Goal: Entertainment & Leisure: Consume media (video, audio)

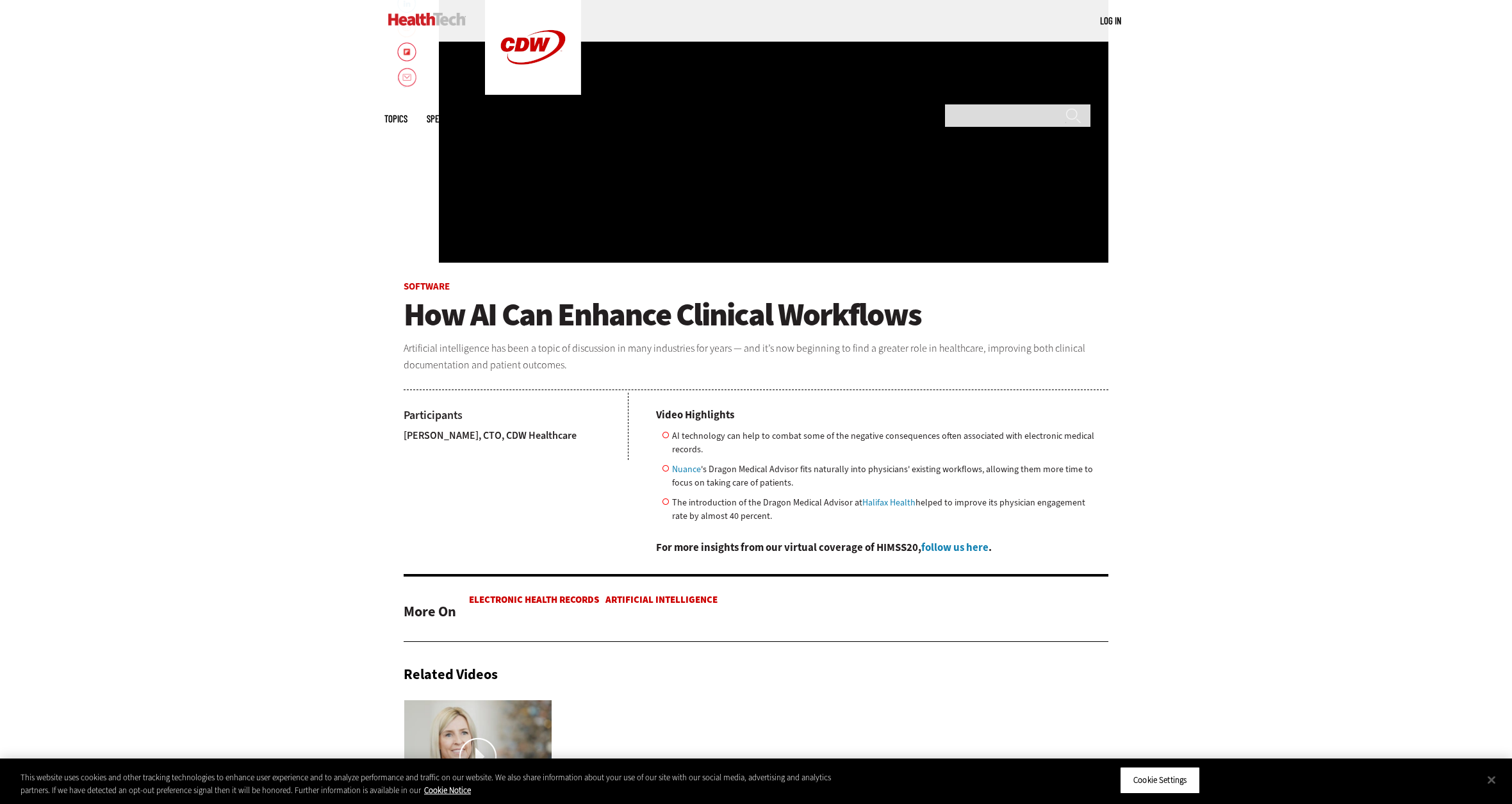
scroll to position [256, 0]
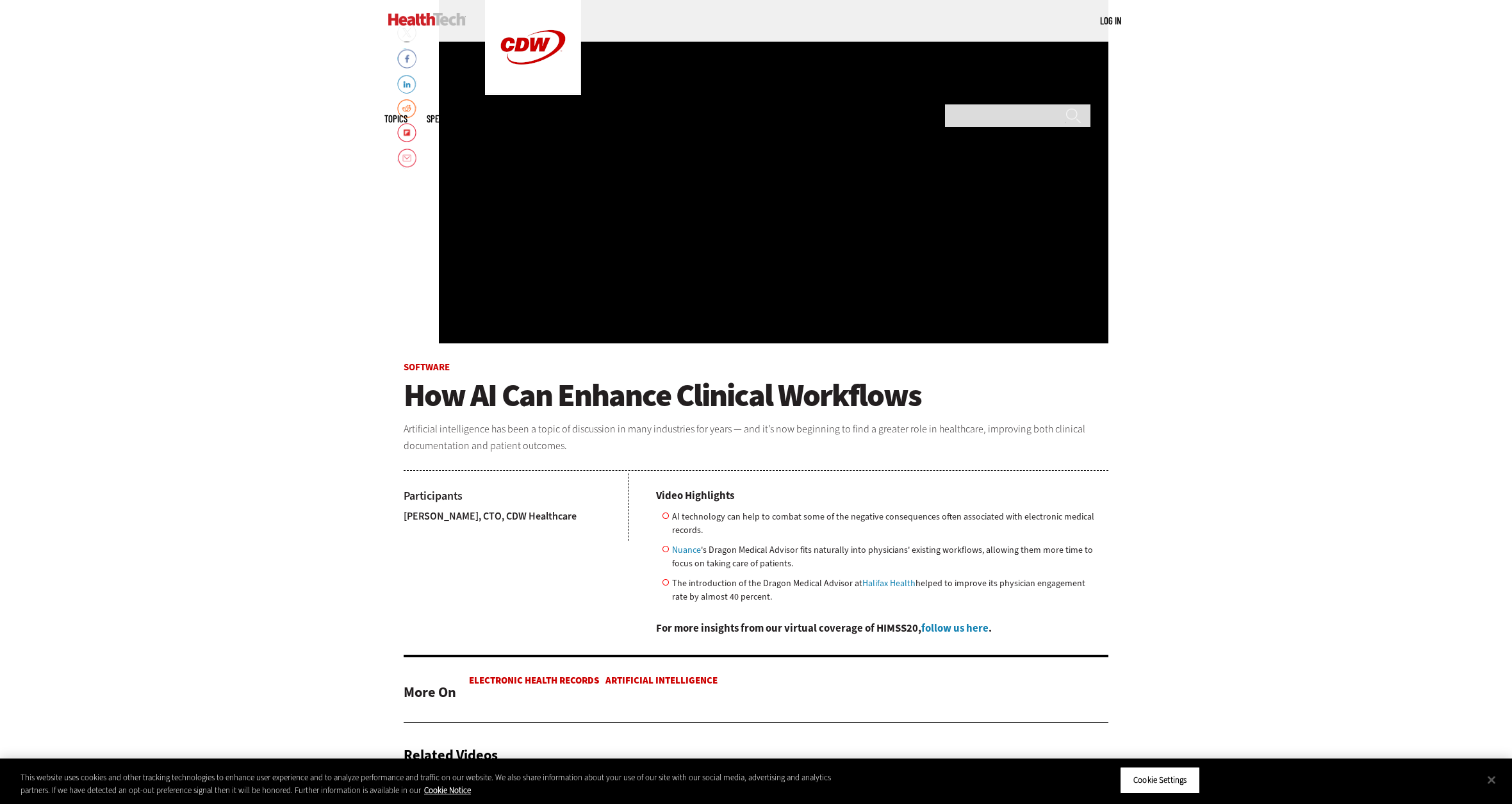
click at [813, 190] on div "Video viewer" at bounding box center [773, 151] width 670 height 385
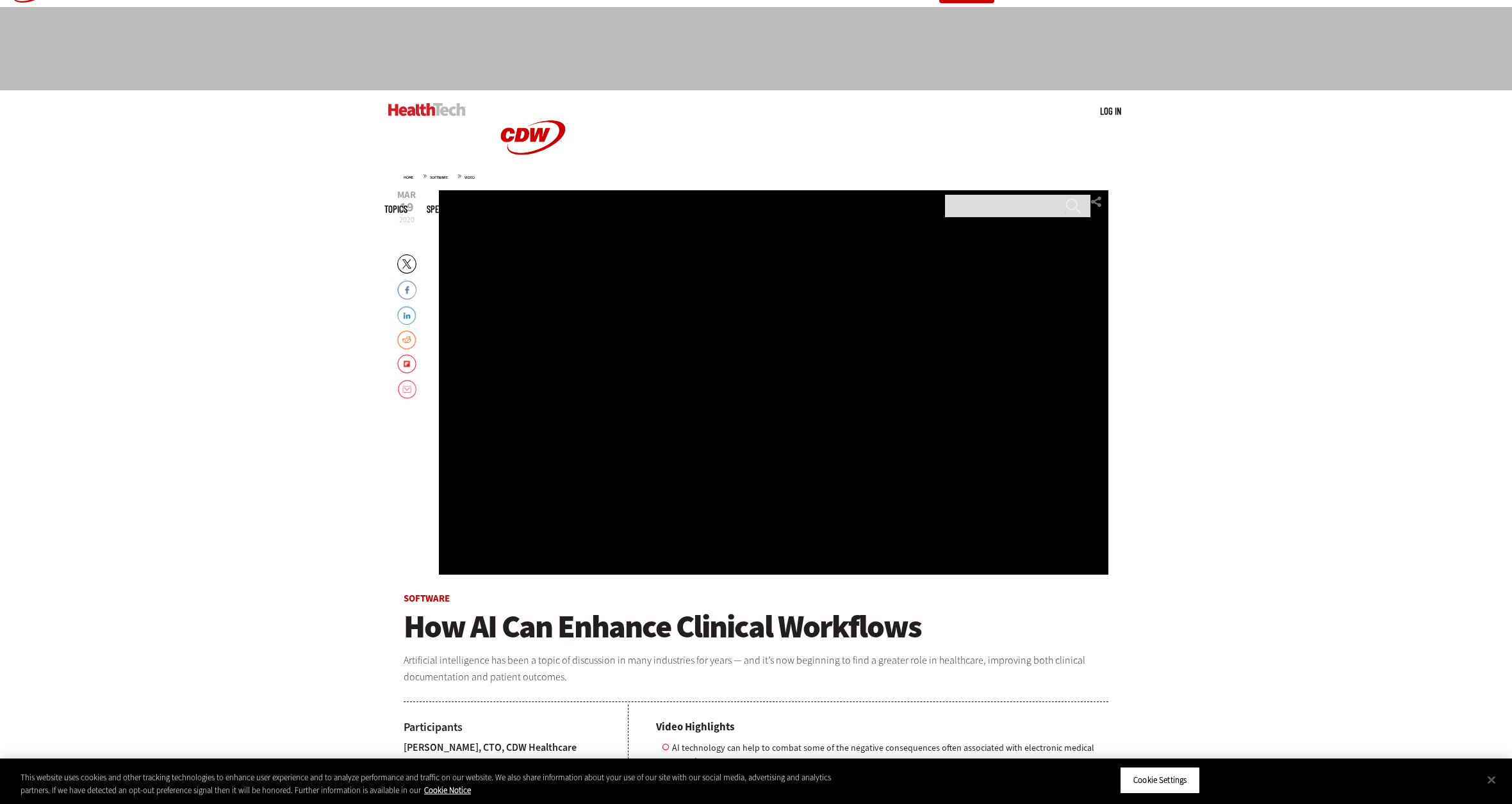
scroll to position [0, 0]
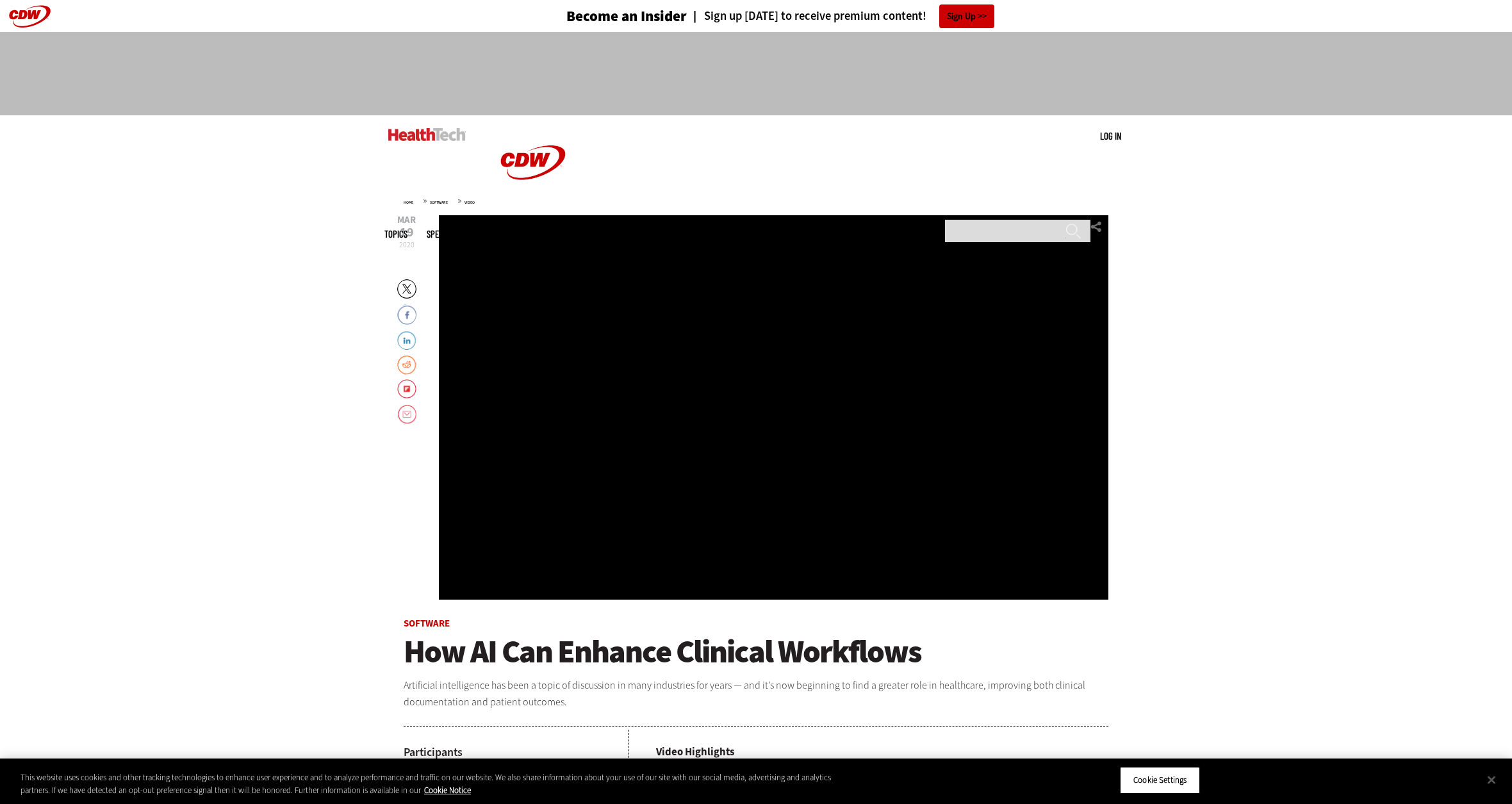
click at [593, 659] on span "How AI Can Enhance Clinical Workflows" at bounding box center [662, 652] width 518 height 42
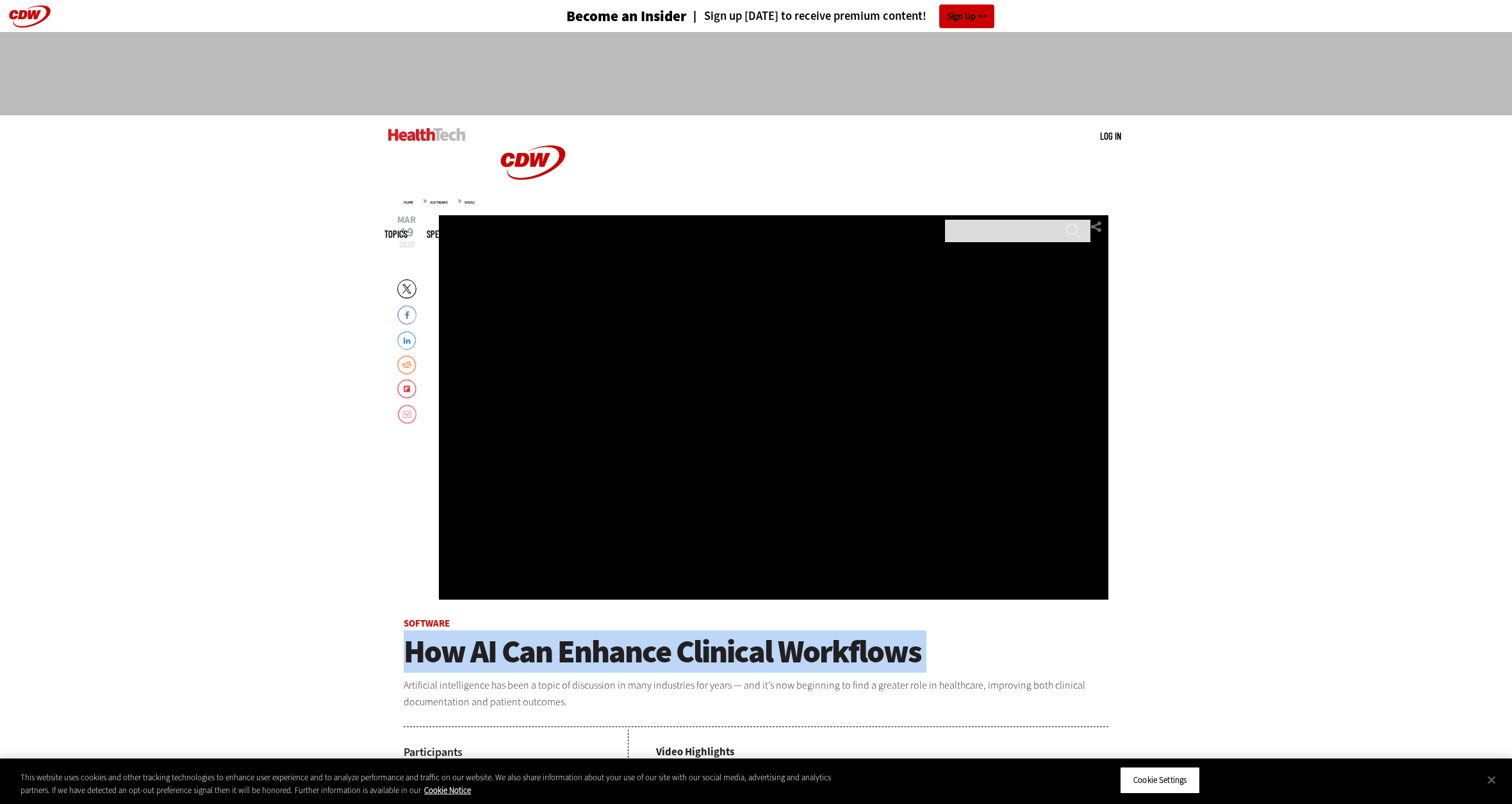
click at [593, 659] on span "How AI Can Enhance Clinical Workflows" at bounding box center [662, 652] width 518 height 42
click at [500, 649] on span "How AI Can Enhance Clinical Workflows" at bounding box center [662, 652] width 518 height 42
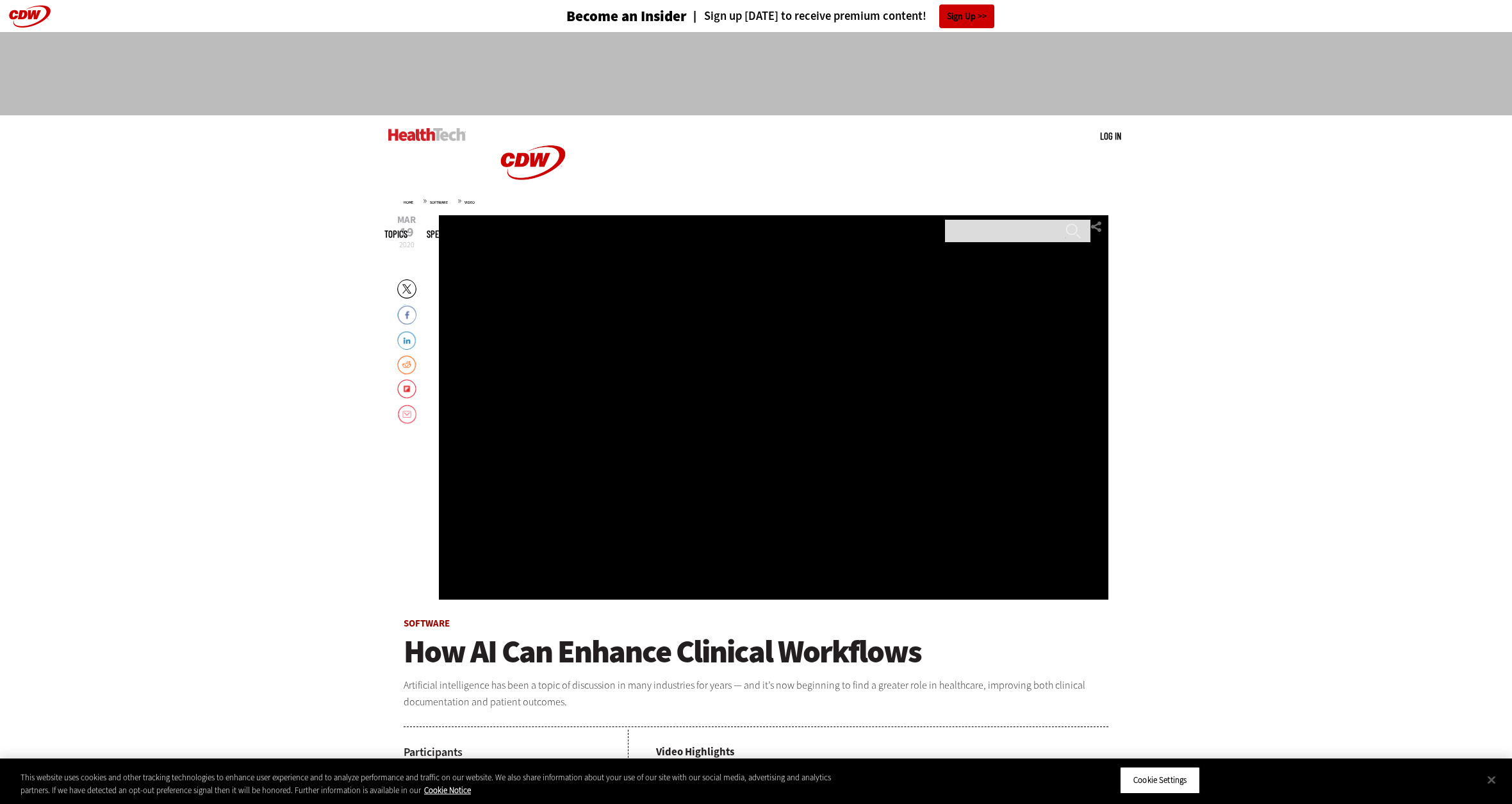
click at [405, 619] on link "Software" at bounding box center [427, 624] width 46 height 13
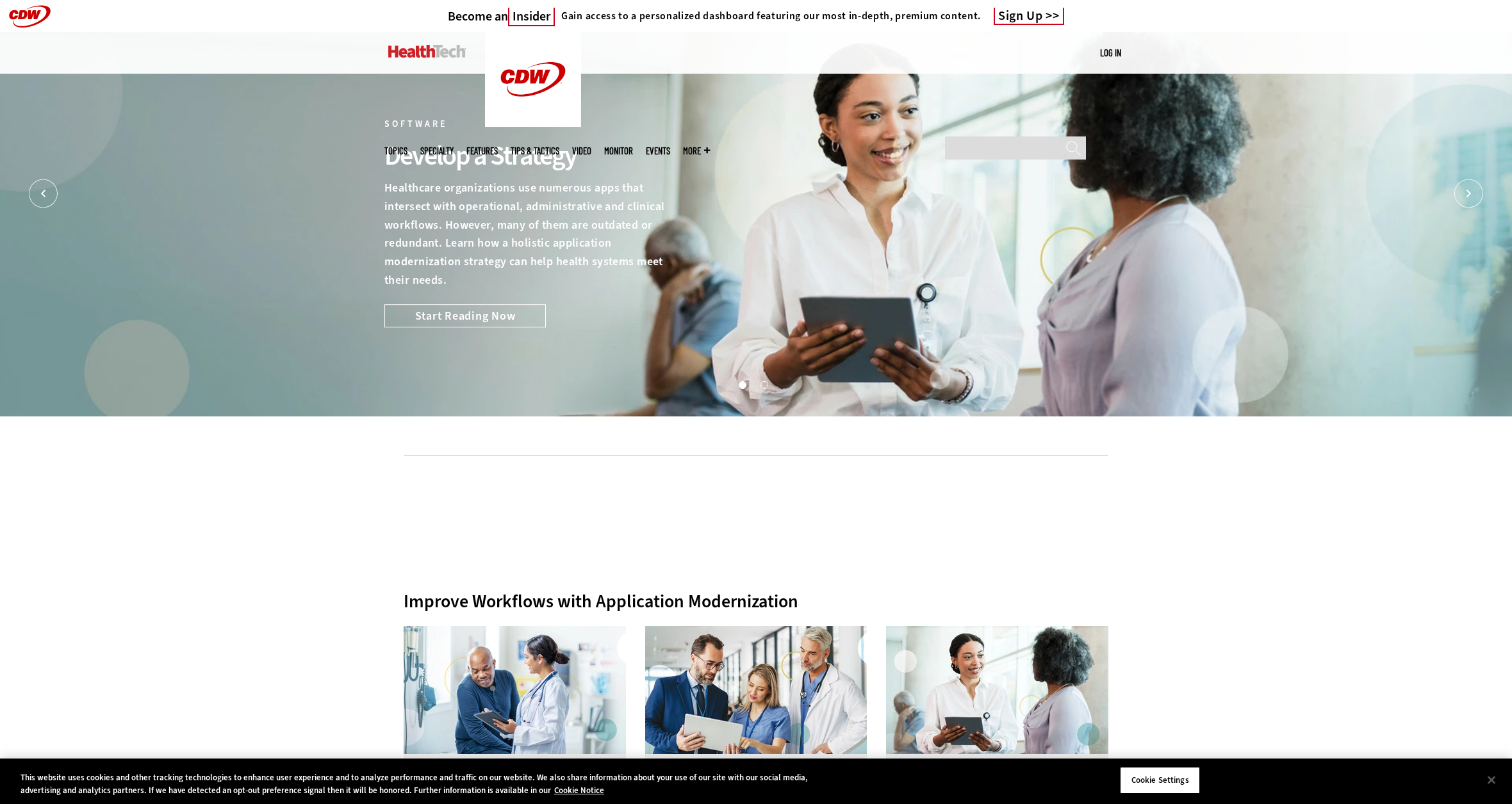
drag, startPoint x: 405, startPoint y: 467, endPoint x: 394, endPoint y: 460, distance: 13.0
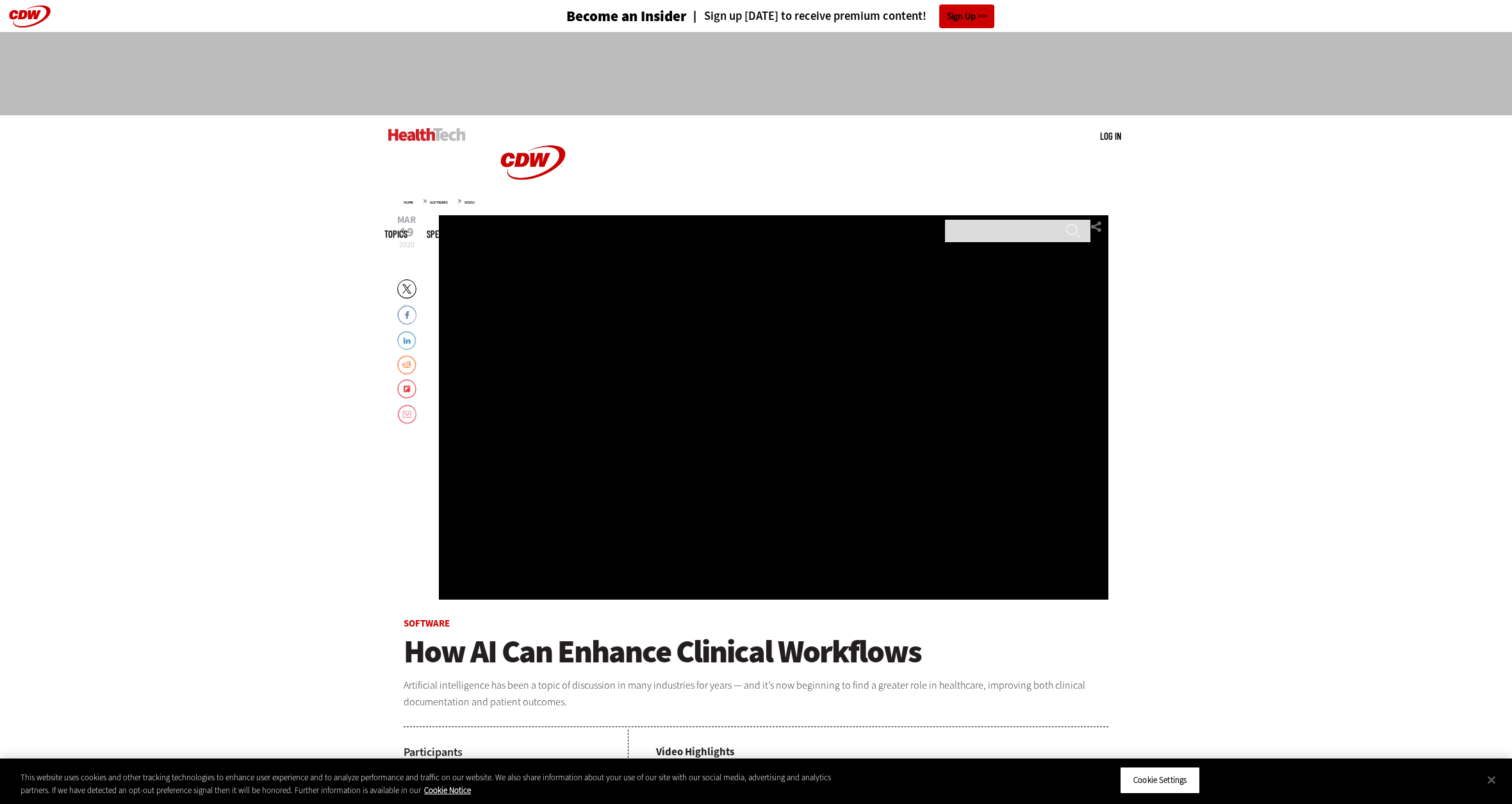
click at [744, 303] on div "Video viewer" at bounding box center [773, 407] width 670 height 385
click at [472, 203] on link "Video" at bounding box center [469, 203] width 10 height 5
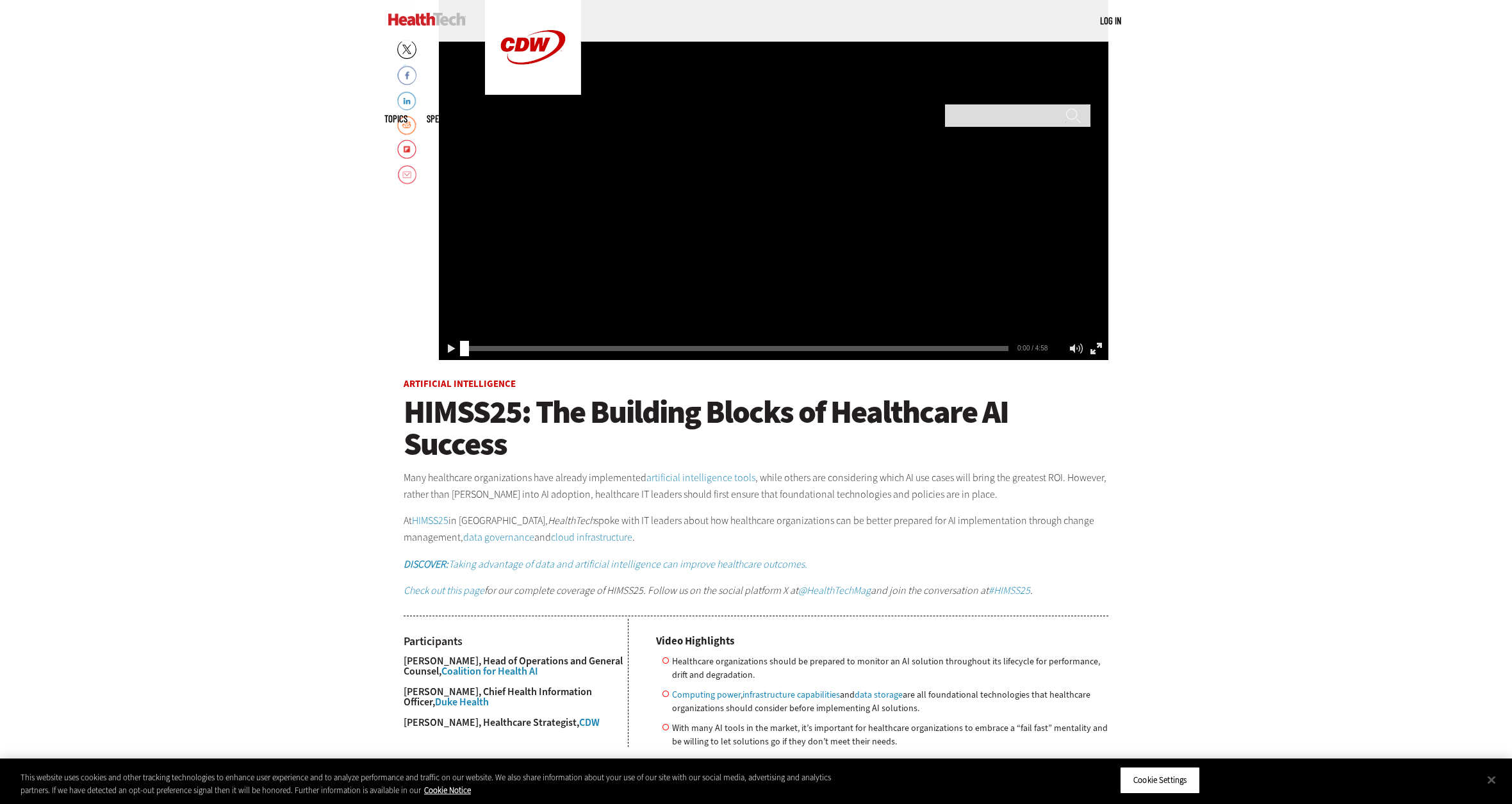
scroll to position [256, 0]
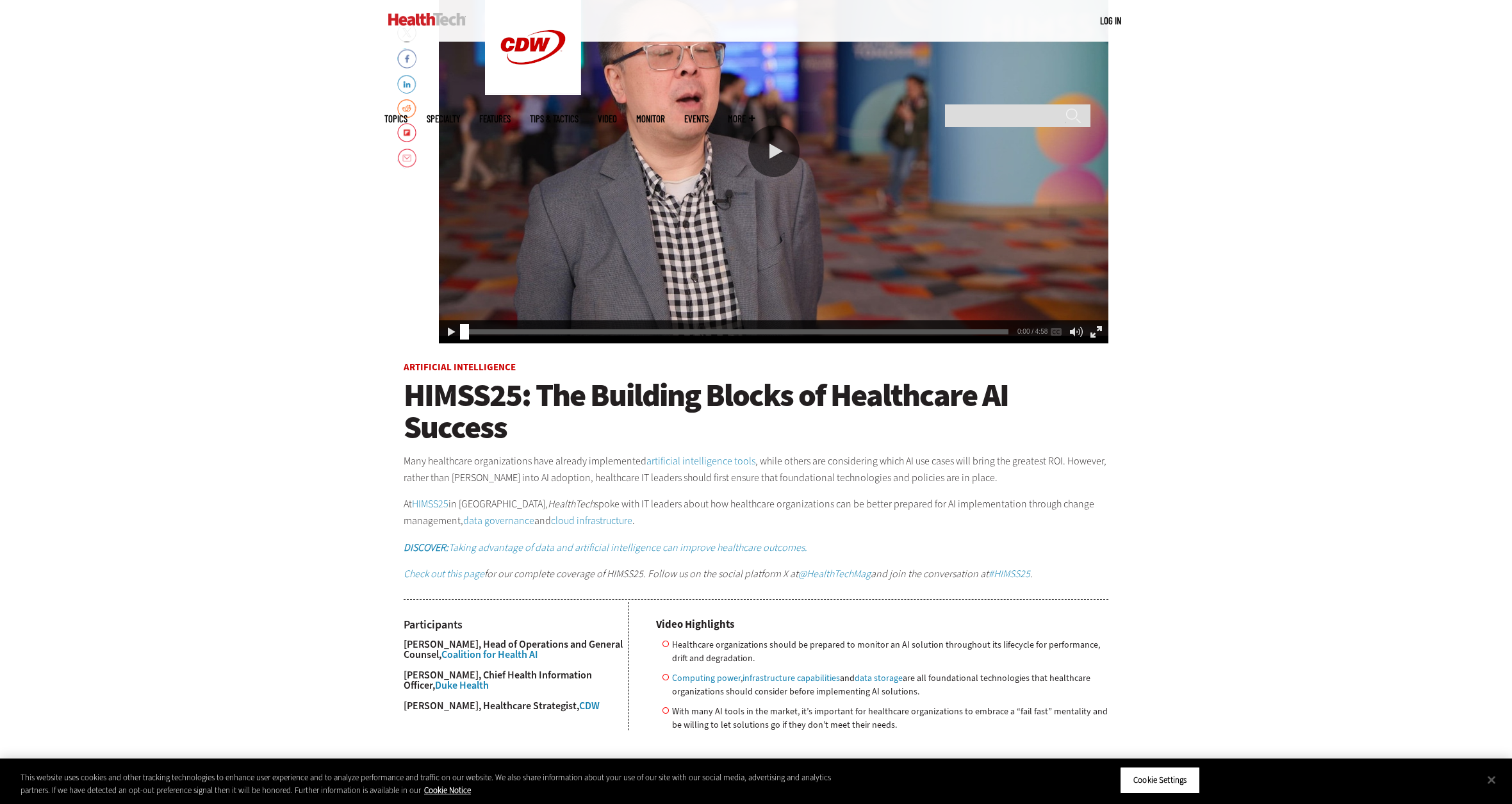
click at [761, 170] on div "Play or Pause Video" at bounding box center [774, 151] width 51 height 51
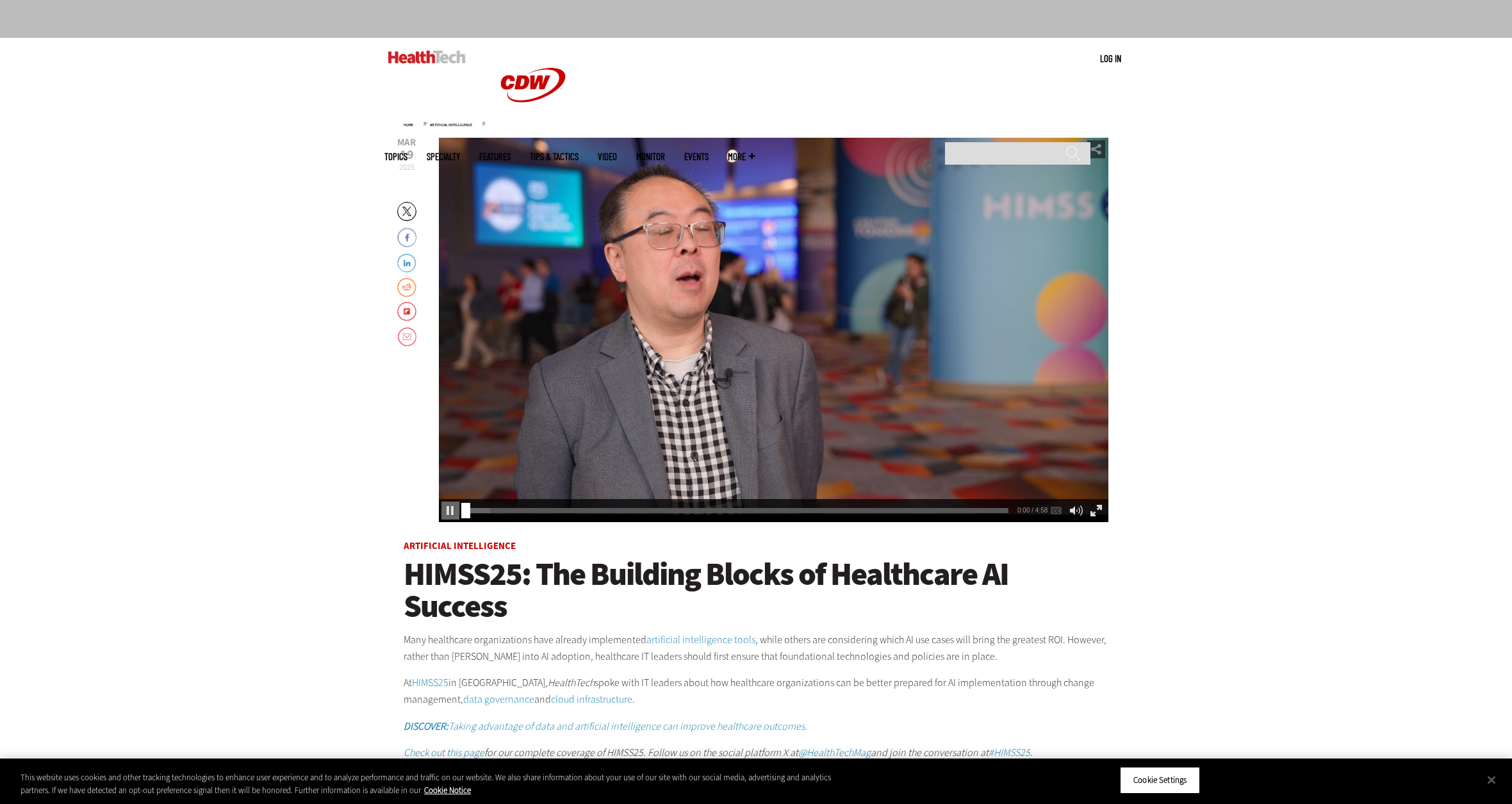
scroll to position [64, 0]
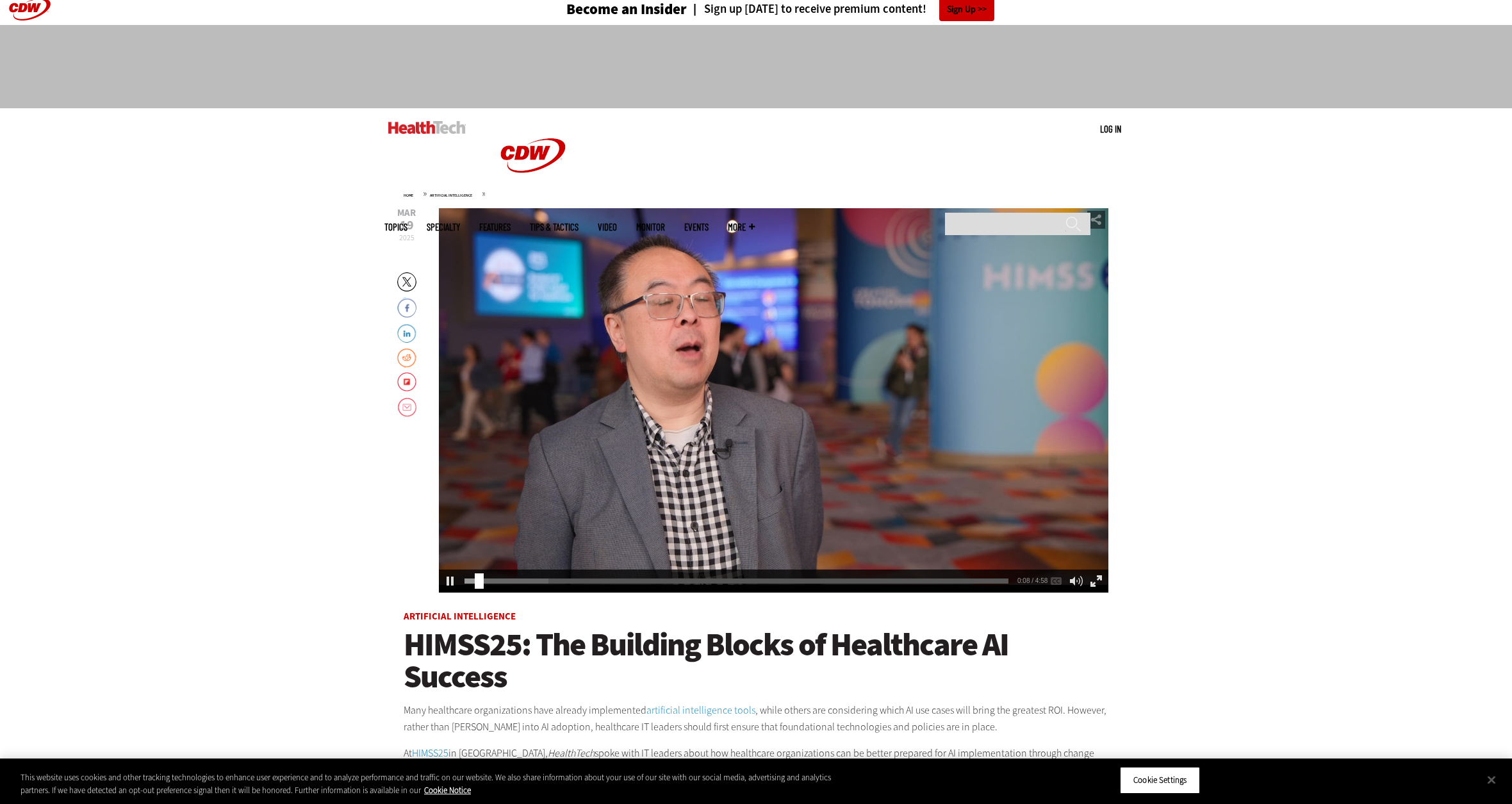
scroll to position [0, 0]
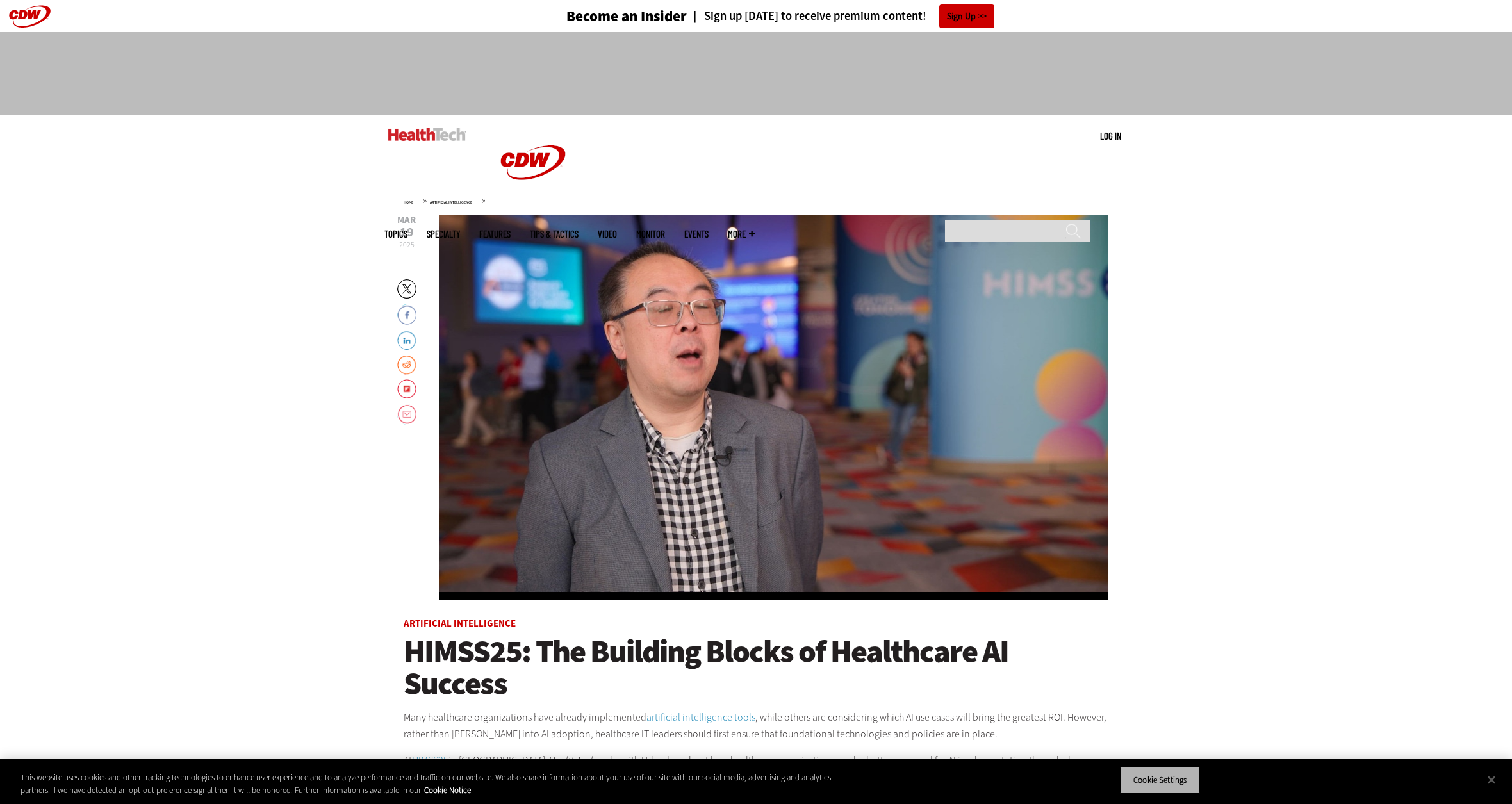
click at [1164, 783] on button "Cookie Settings" at bounding box center [1160, 780] width 80 height 27
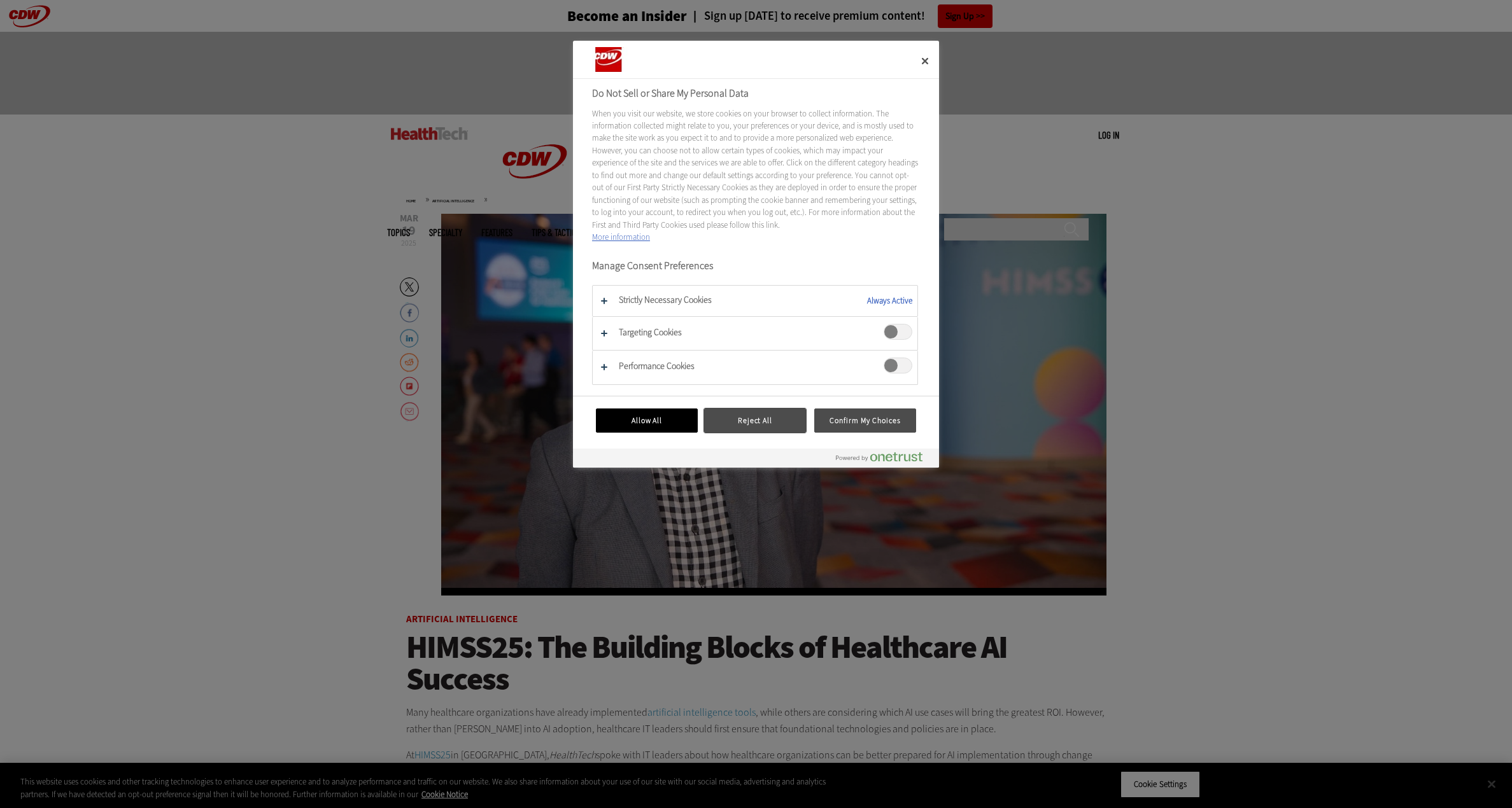
drag, startPoint x: 783, startPoint y: 423, endPoint x: 824, endPoint y: 411, distance: 42.7
click at [783, 422] on button "Reject All" at bounding box center [754, 420] width 101 height 25
